Goal: Task Accomplishment & Management: Manage account settings

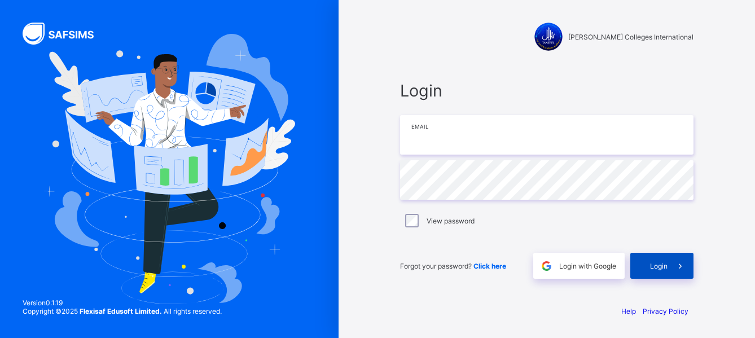
type input "**********"
click at [661, 267] on span "Login" at bounding box center [658, 266] width 17 height 8
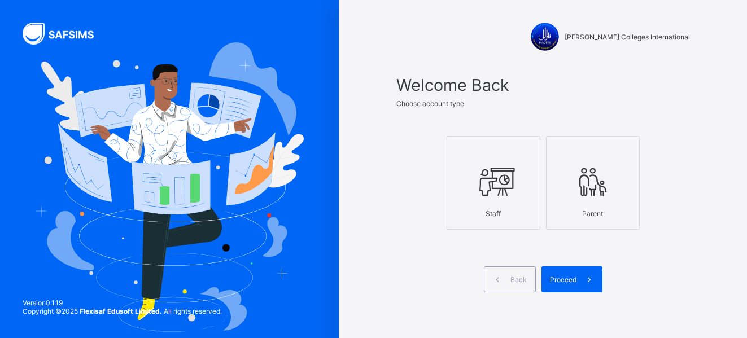
click at [511, 196] on icon at bounding box center [492, 182] width 39 height 34
click at [567, 276] on span "Proceed" at bounding box center [563, 279] width 27 height 8
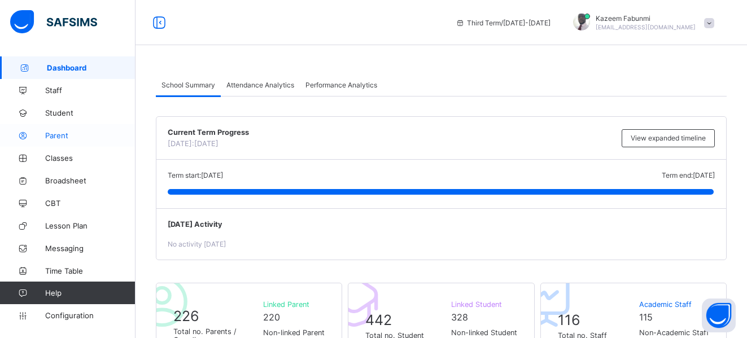
click at [68, 133] on span "Parent" at bounding box center [90, 135] width 90 height 9
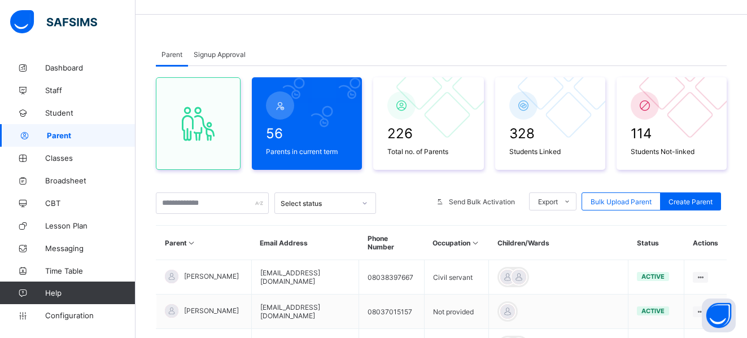
scroll to position [60, 0]
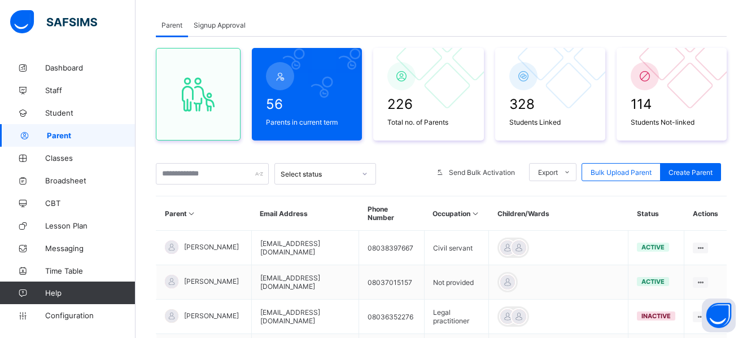
click at [354, 172] on div at bounding box center [364, 174] width 21 height 20
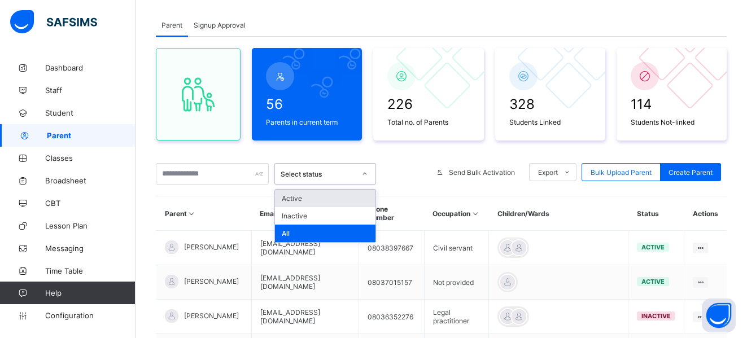
click at [318, 201] on div "Active" at bounding box center [325, 198] width 100 height 17
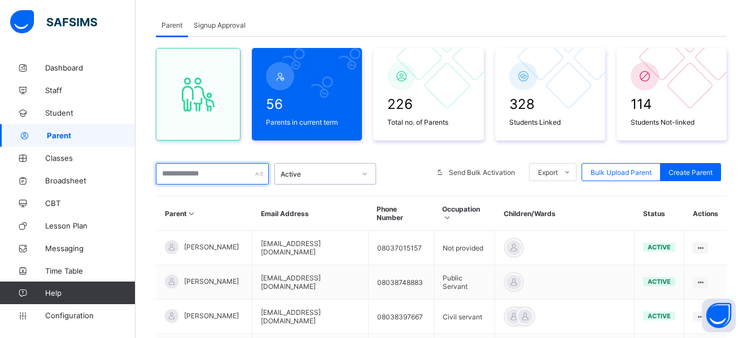
click at [210, 174] on input "text" at bounding box center [212, 173] width 113 height 21
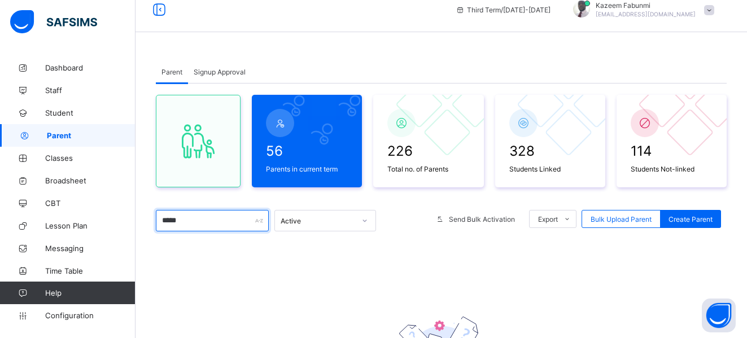
scroll to position [0, 0]
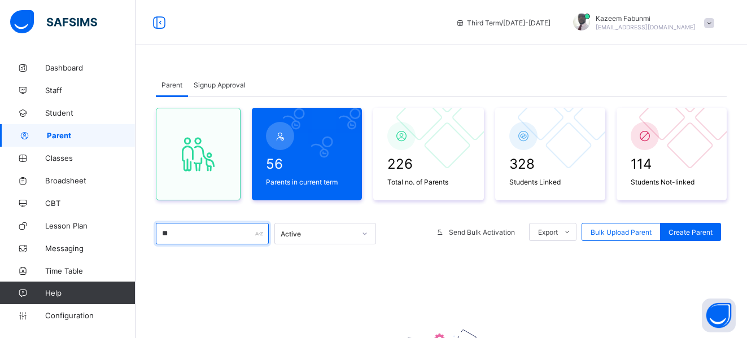
type input "*"
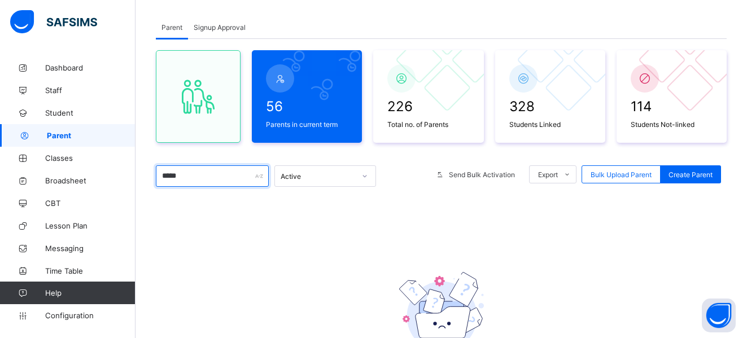
scroll to position [76, 0]
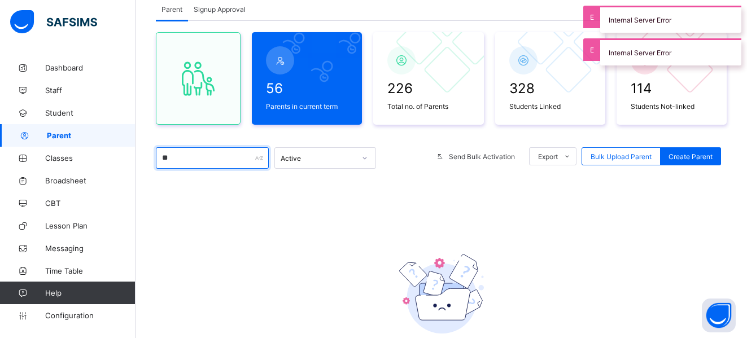
type input "*"
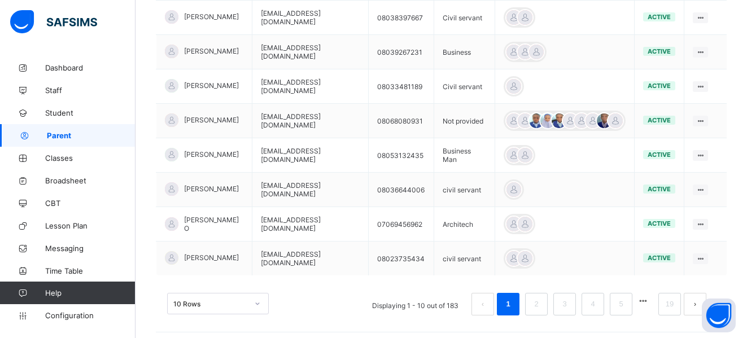
scroll to position [376, 0]
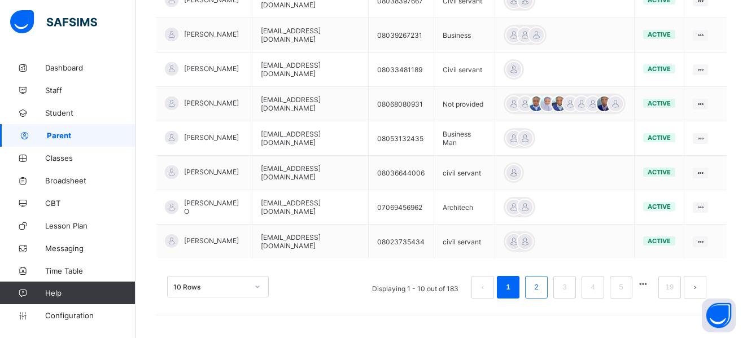
click at [541, 285] on link "2" at bounding box center [535, 287] width 11 height 15
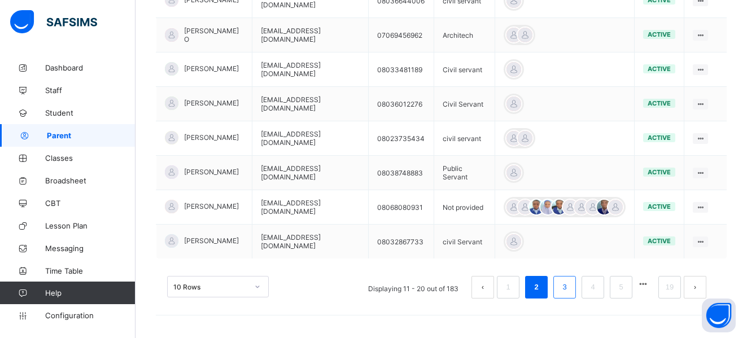
click at [569, 286] on link "3" at bounding box center [564, 287] width 11 height 15
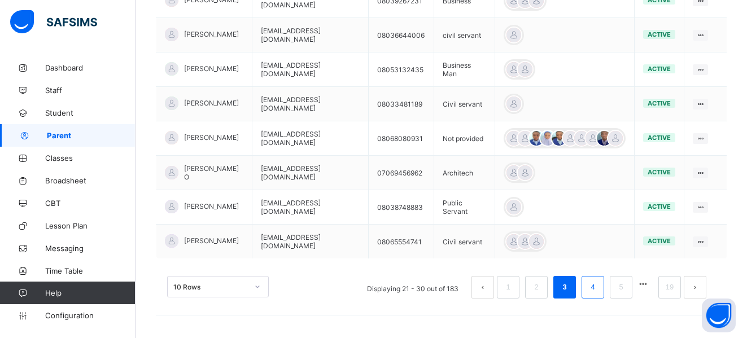
click at [598, 282] on link "4" at bounding box center [592, 287] width 11 height 15
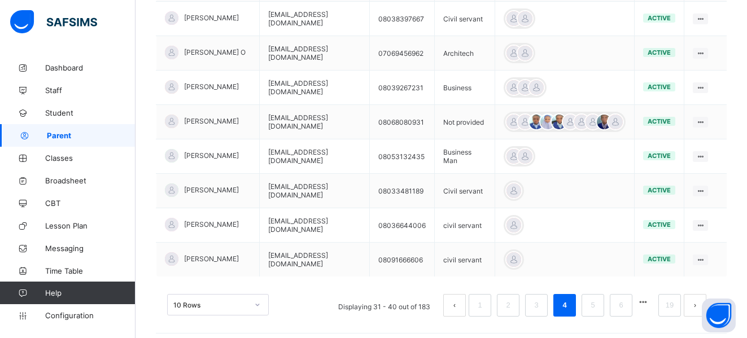
scroll to position [357, 0]
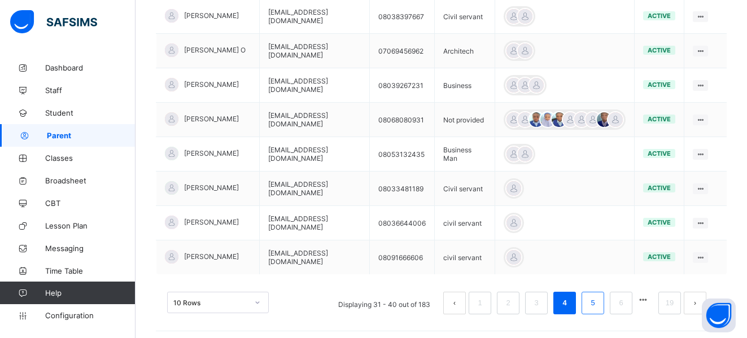
click at [598, 299] on link "5" at bounding box center [592, 303] width 11 height 15
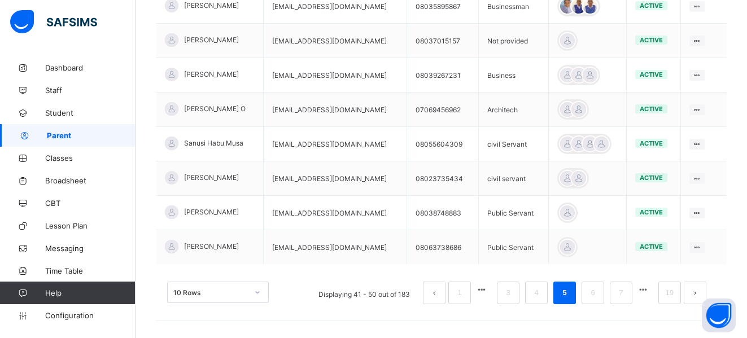
scroll to position [367, 0]
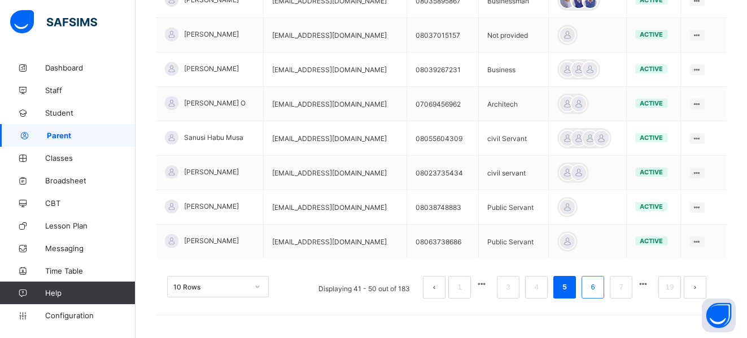
click at [598, 284] on link "6" at bounding box center [592, 287] width 11 height 15
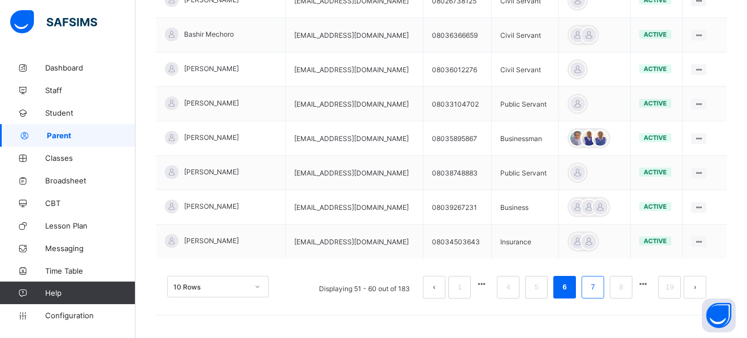
click at [604, 290] on li "7" at bounding box center [592, 287] width 23 height 23
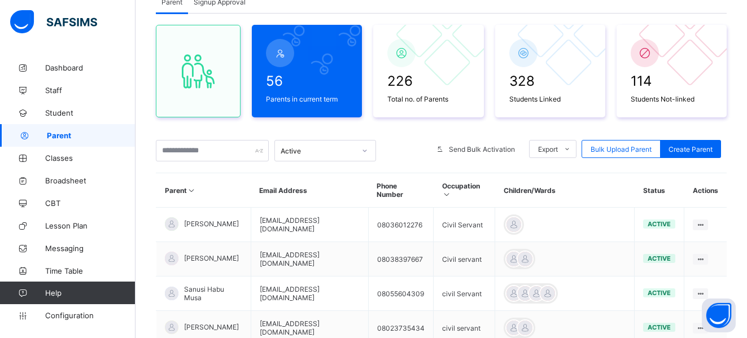
scroll to position [0, 0]
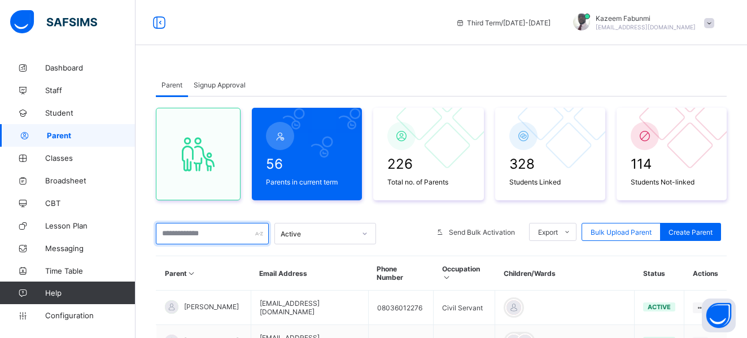
click at [214, 235] on input "text" at bounding box center [212, 233] width 113 height 21
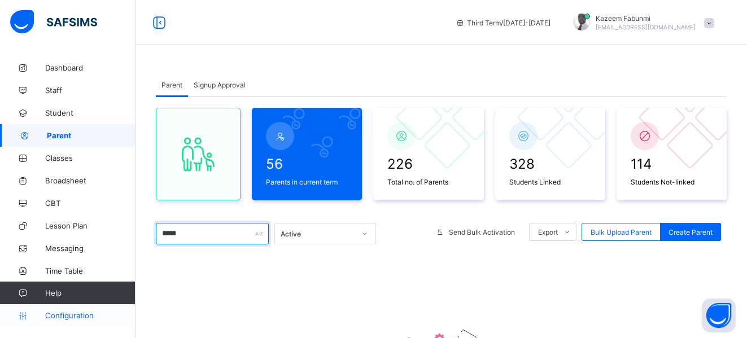
type input "*****"
click at [63, 314] on span "Configuration" at bounding box center [90, 315] width 90 height 9
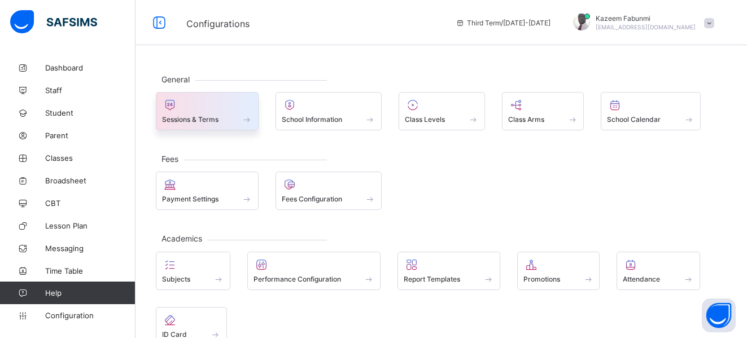
click at [194, 117] on span "Sessions & Terms" at bounding box center [190, 119] width 56 height 8
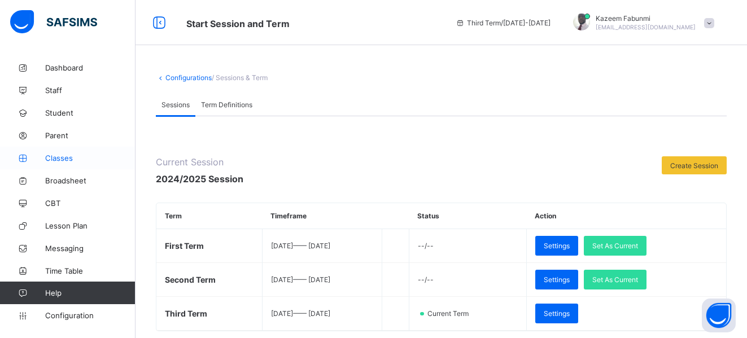
click at [65, 158] on span "Classes" at bounding box center [90, 157] width 90 height 9
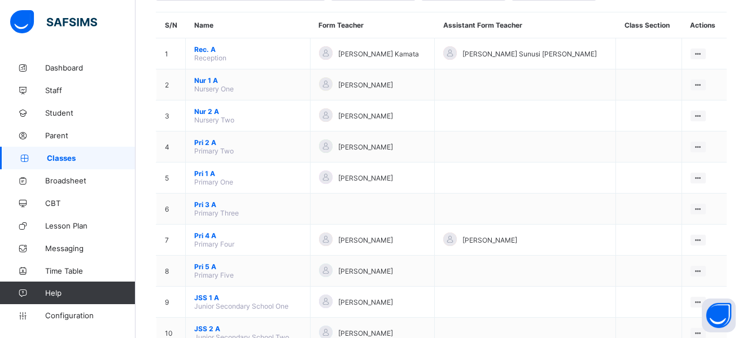
scroll to position [99, 0]
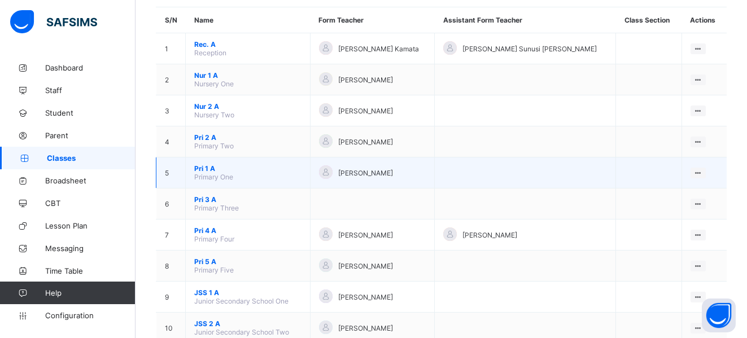
click at [204, 170] on span "Pri 1 A" at bounding box center [247, 168] width 107 height 8
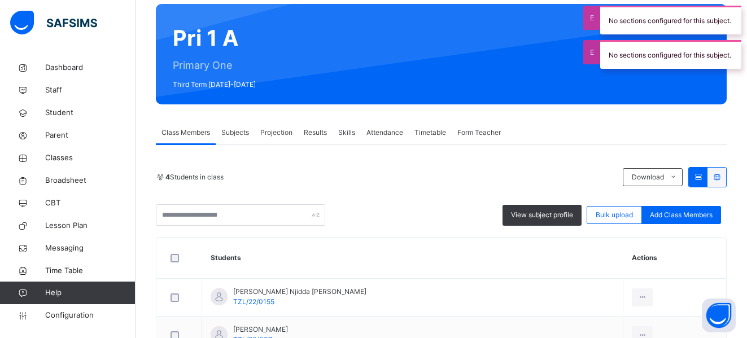
scroll to position [125, 0]
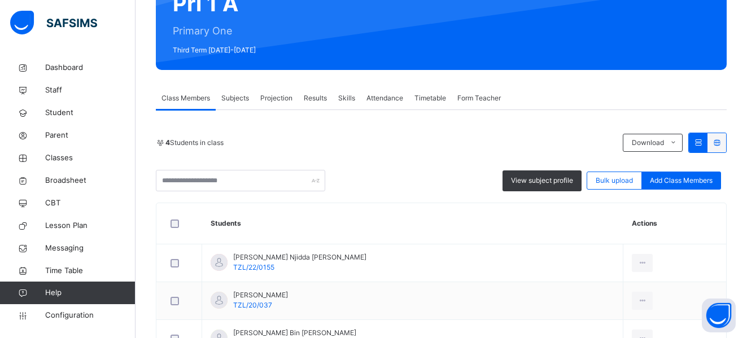
click at [242, 98] on span "Subjects" at bounding box center [235, 98] width 28 height 10
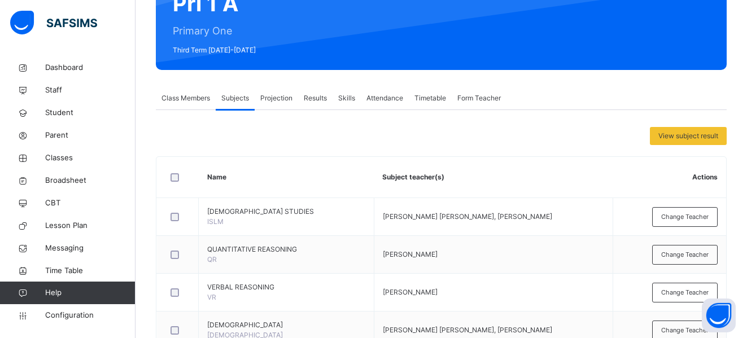
click at [388, 99] on span "Attendance" at bounding box center [384, 98] width 37 height 10
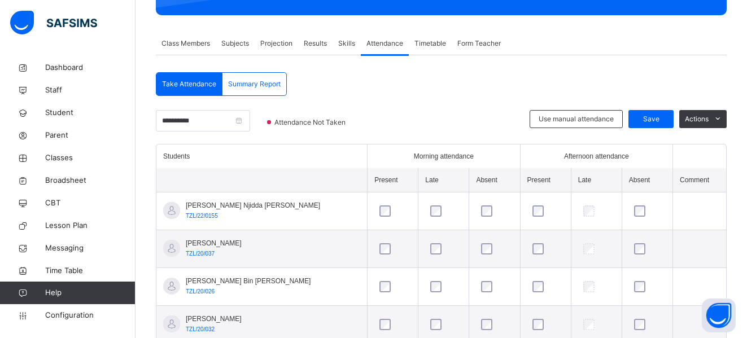
scroll to position [217, 0]
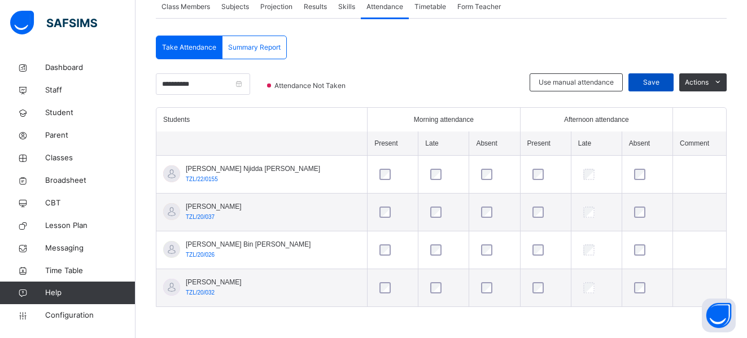
click at [661, 80] on span "Save" at bounding box center [651, 82] width 28 height 10
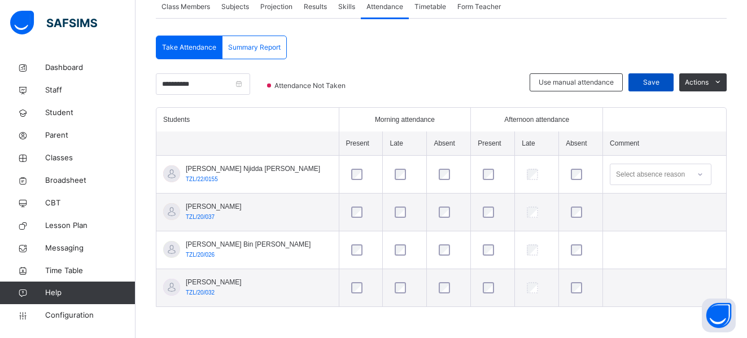
click at [664, 74] on div "Save" at bounding box center [650, 82] width 45 height 18
